Goal: Check status: Check status

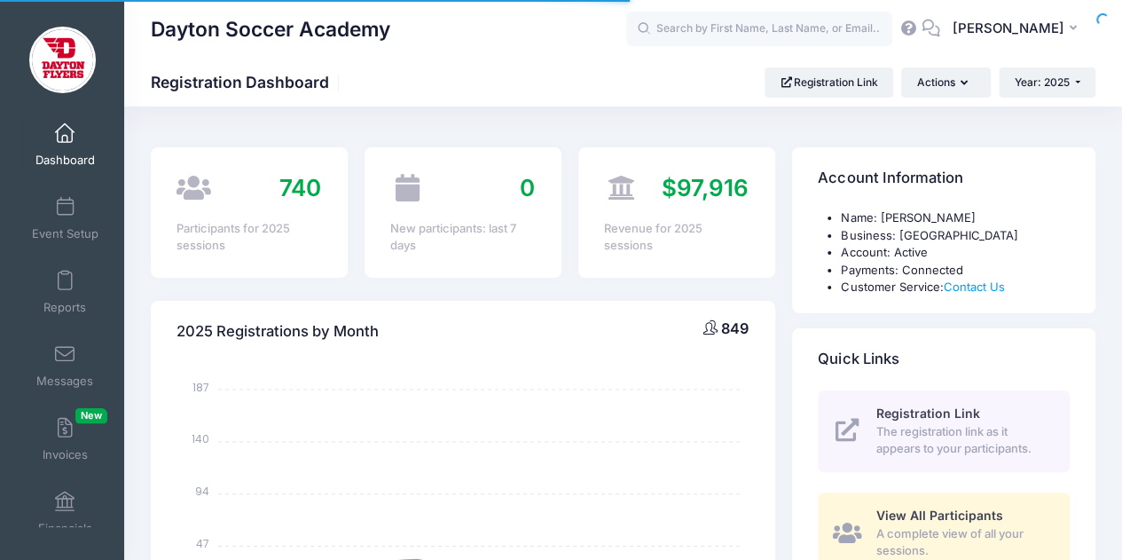
select select
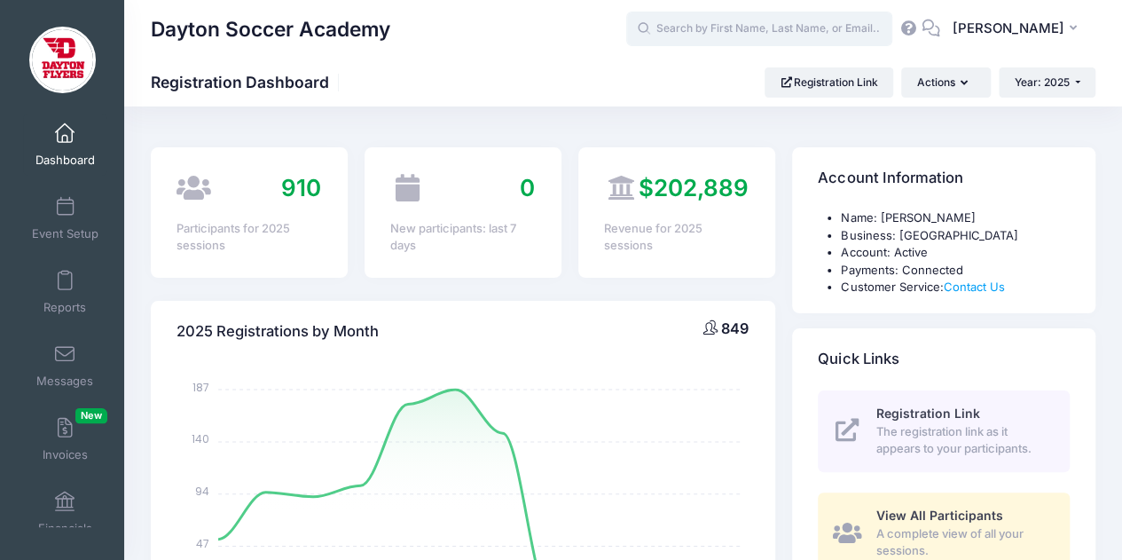
click at [802, 33] on input "text" at bounding box center [759, 29] width 266 height 35
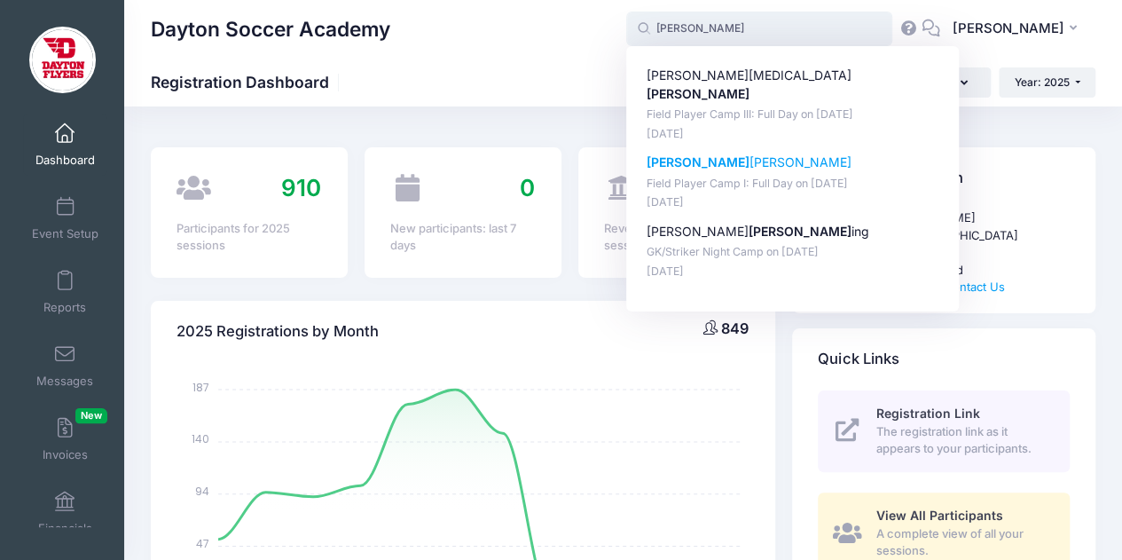
click at [738, 176] on p "Field Player Camp I: Full Day on [DATE]" at bounding box center [792, 184] width 293 height 17
type input "[PERSON_NAME] (Field Player Camp I: Full Day, [DATE])"
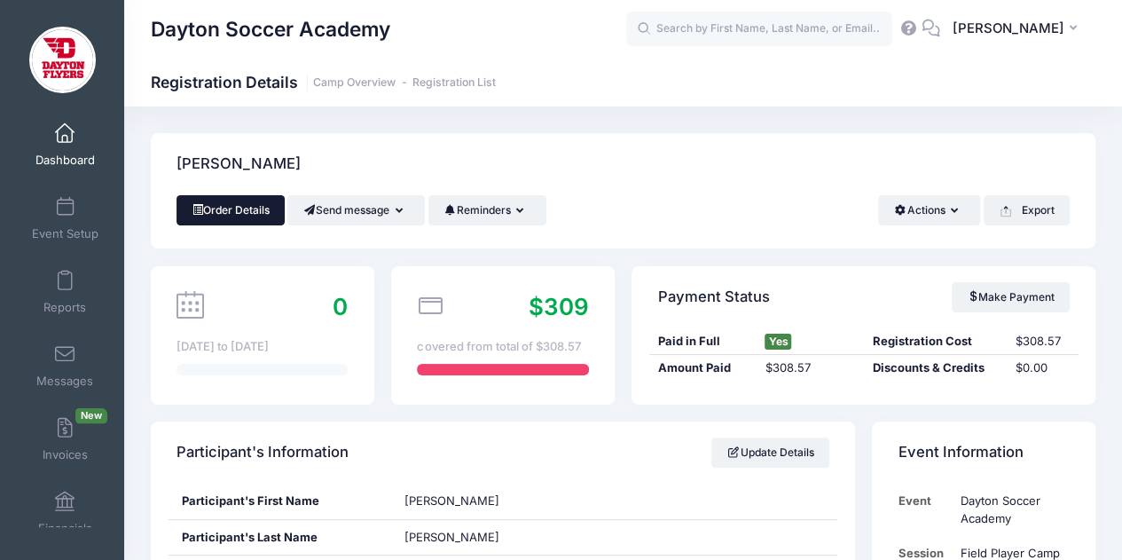
click at [235, 211] on link "Order Details" at bounding box center [230, 210] width 108 height 30
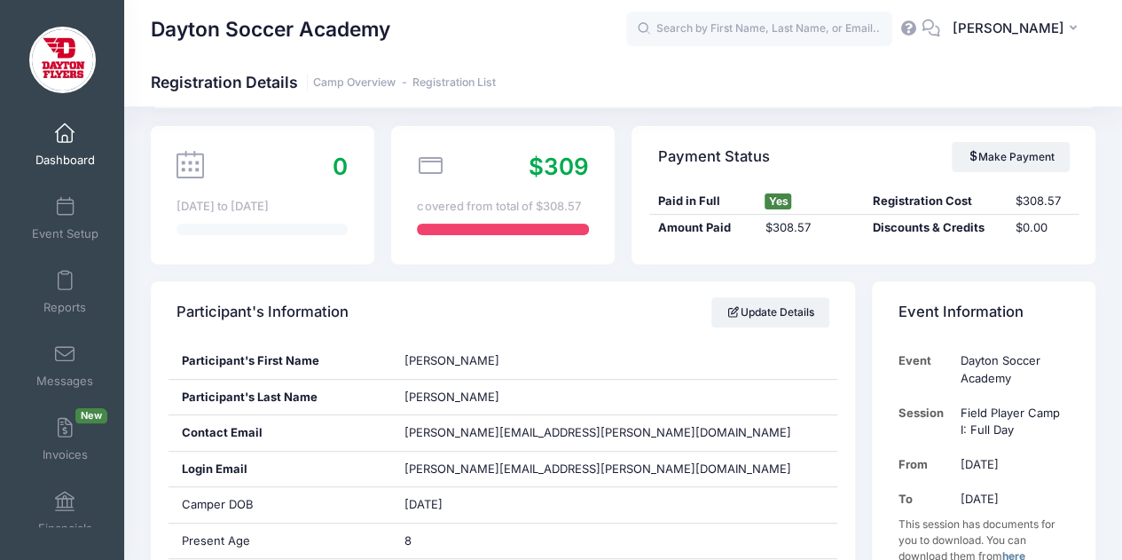
scroll to position [177, 0]
